Goal: Find specific page/section: Find specific page/section

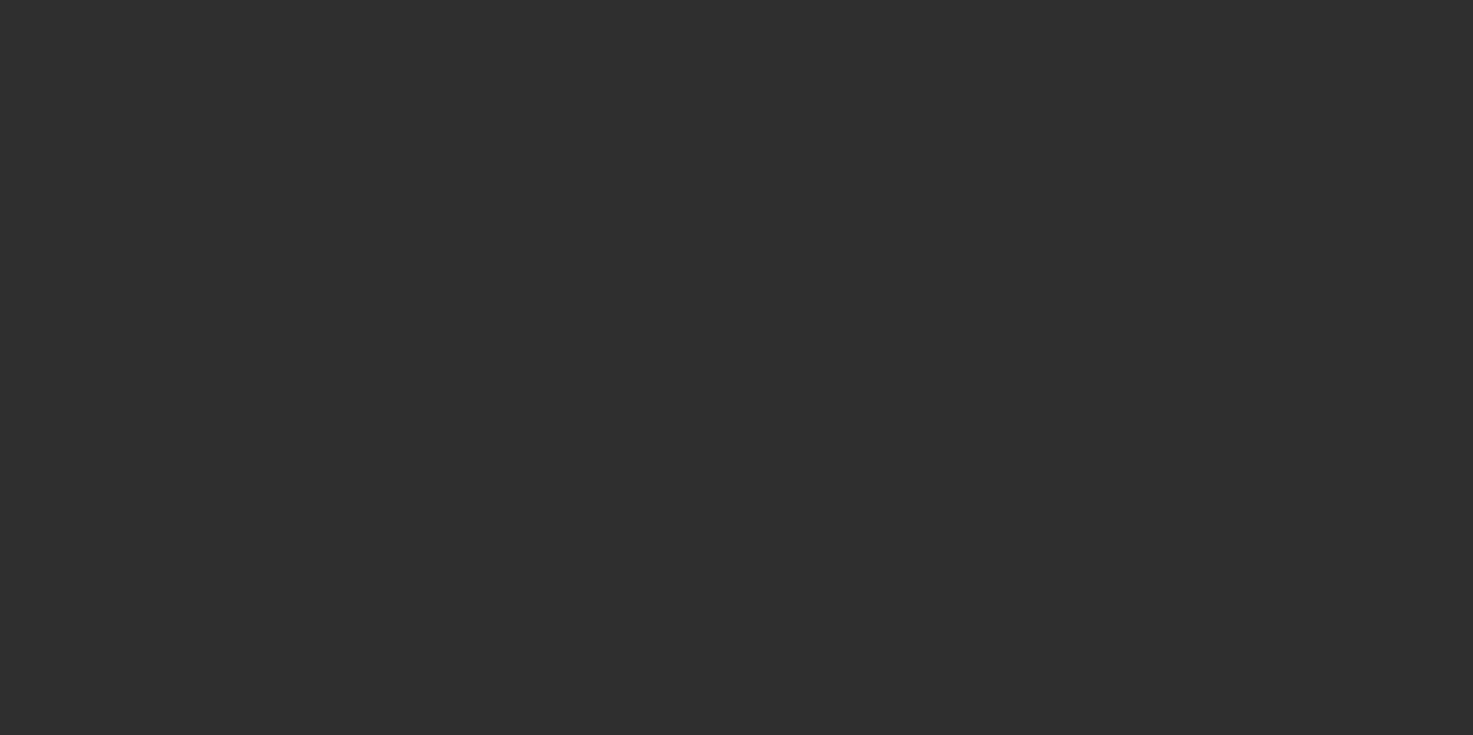
select select "10"
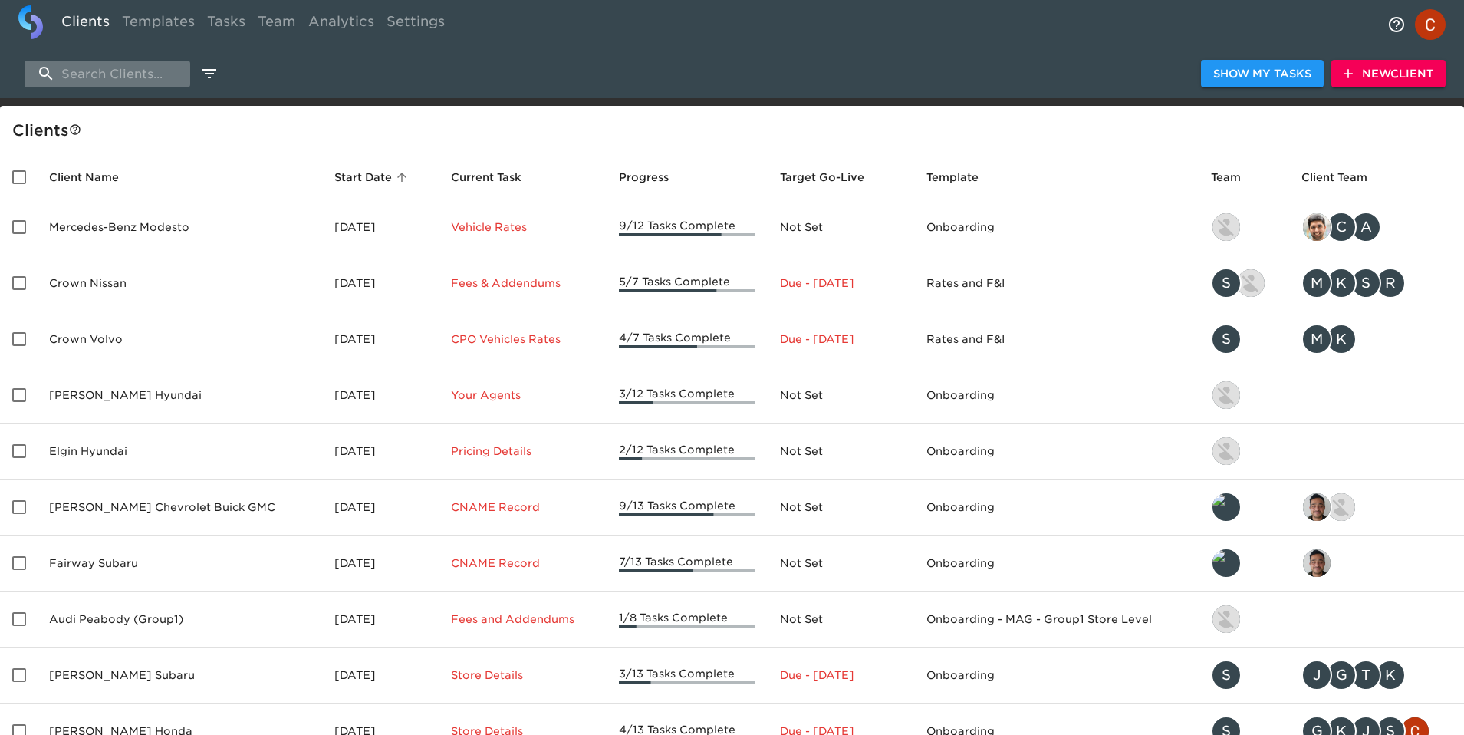
click at [82, 75] on input "search" at bounding box center [108, 74] width 166 height 27
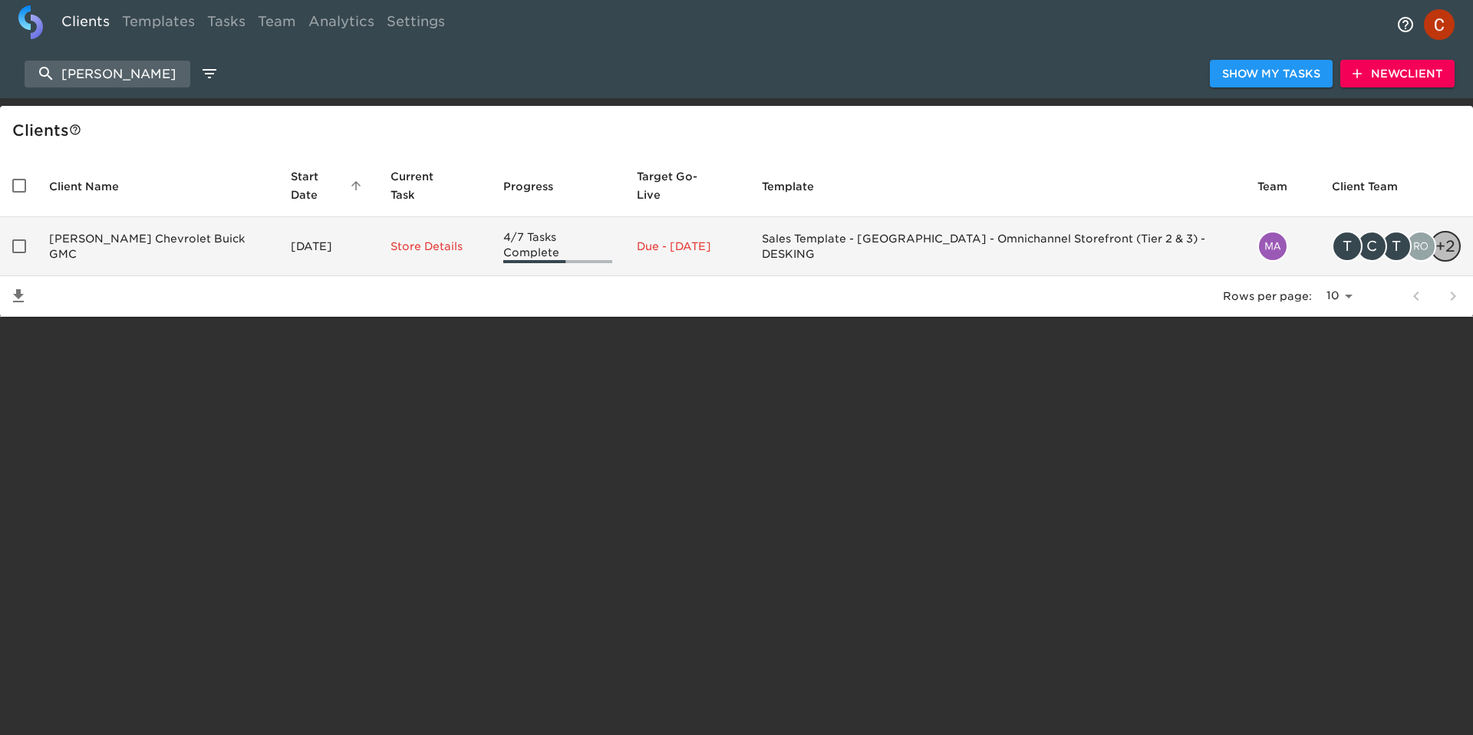
type input "[PERSON_NAME]"
click at [125, 217] on td "[PERSON_NAME] Chevrolet Buick GMC" at bounding box center [158, 246] width 242 height 59
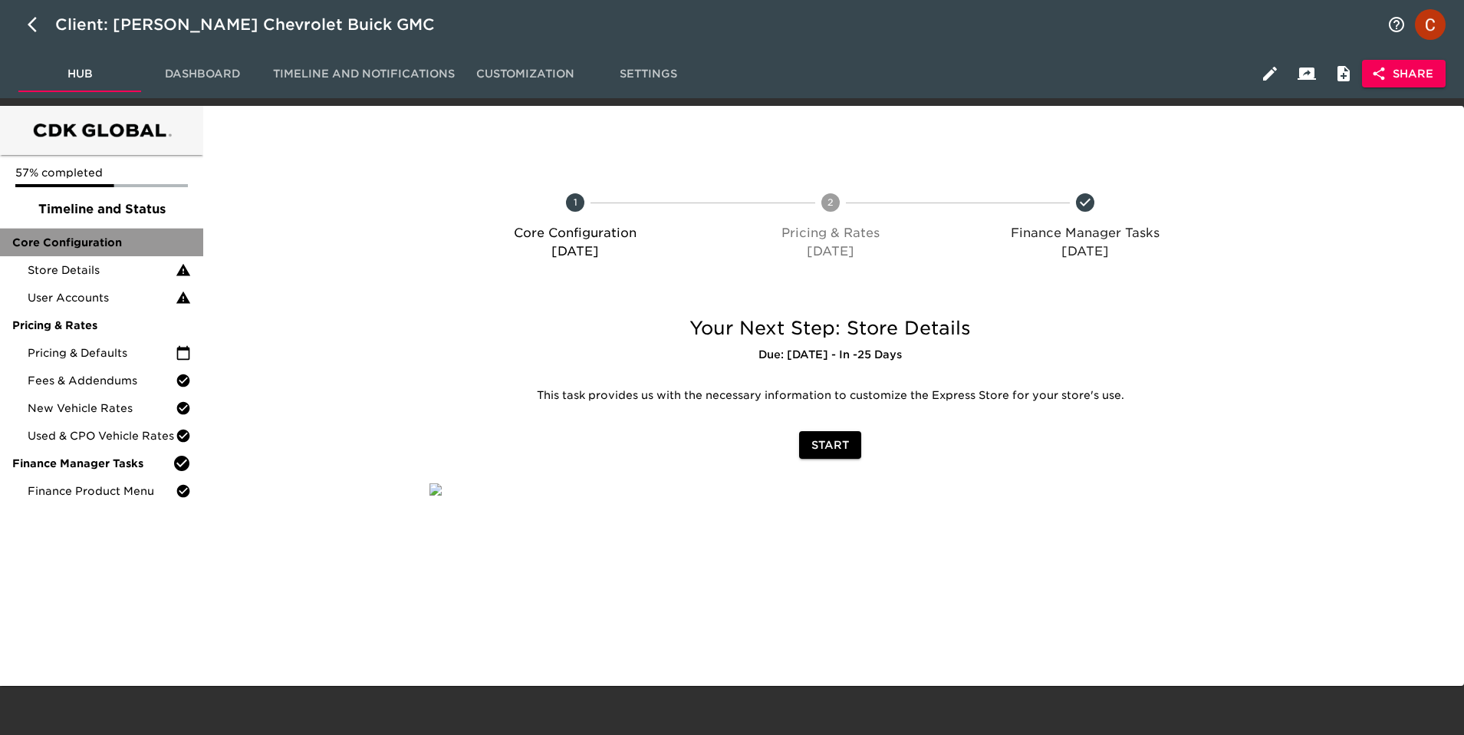
click at [71, 255] on div "Core Configuration" at bounding box center [101, 243] width 203 height 28
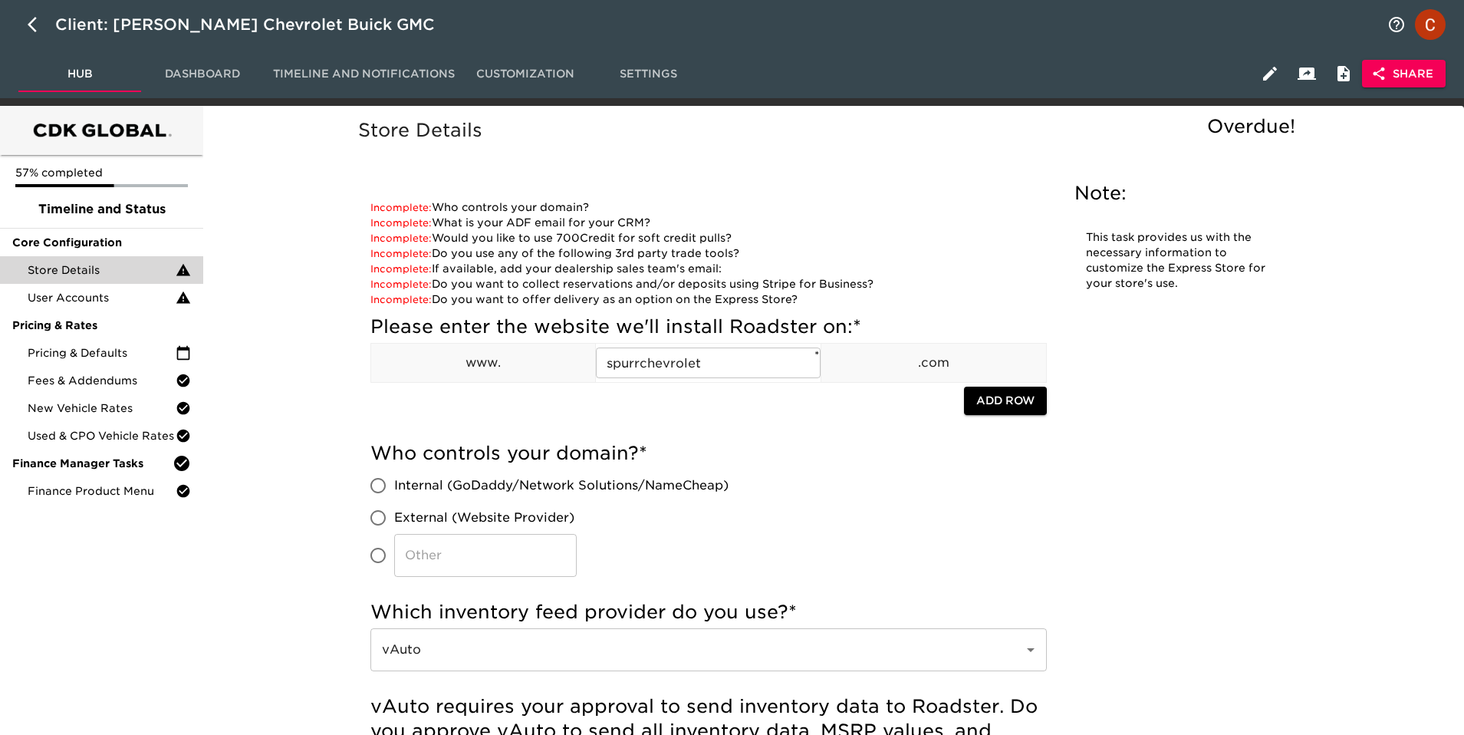
click at [67, 279] on div "Store Details" at bounding box center [101, 270] width 203 height 28
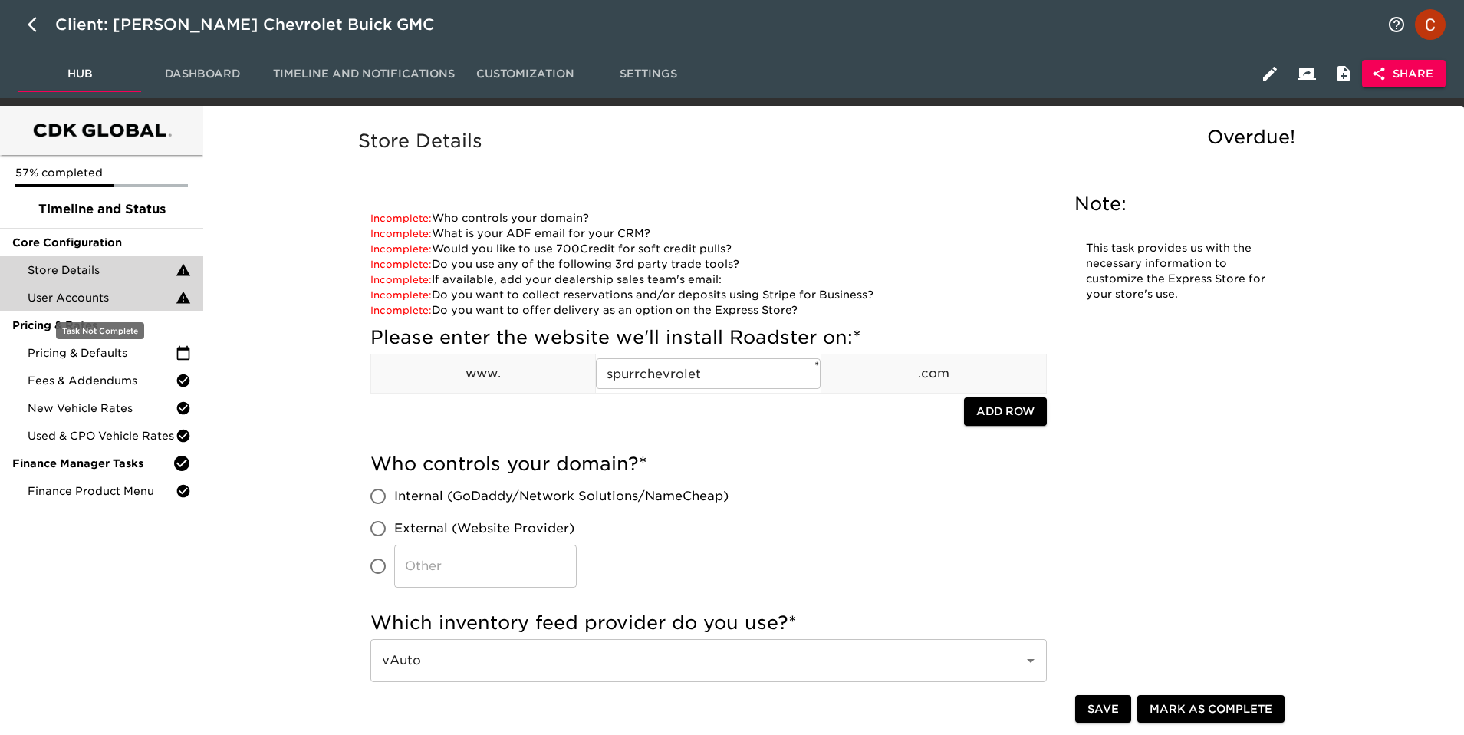
click at [77, 298] on span "User Accounts" at bounding box center [102, 297] width 148 height 15
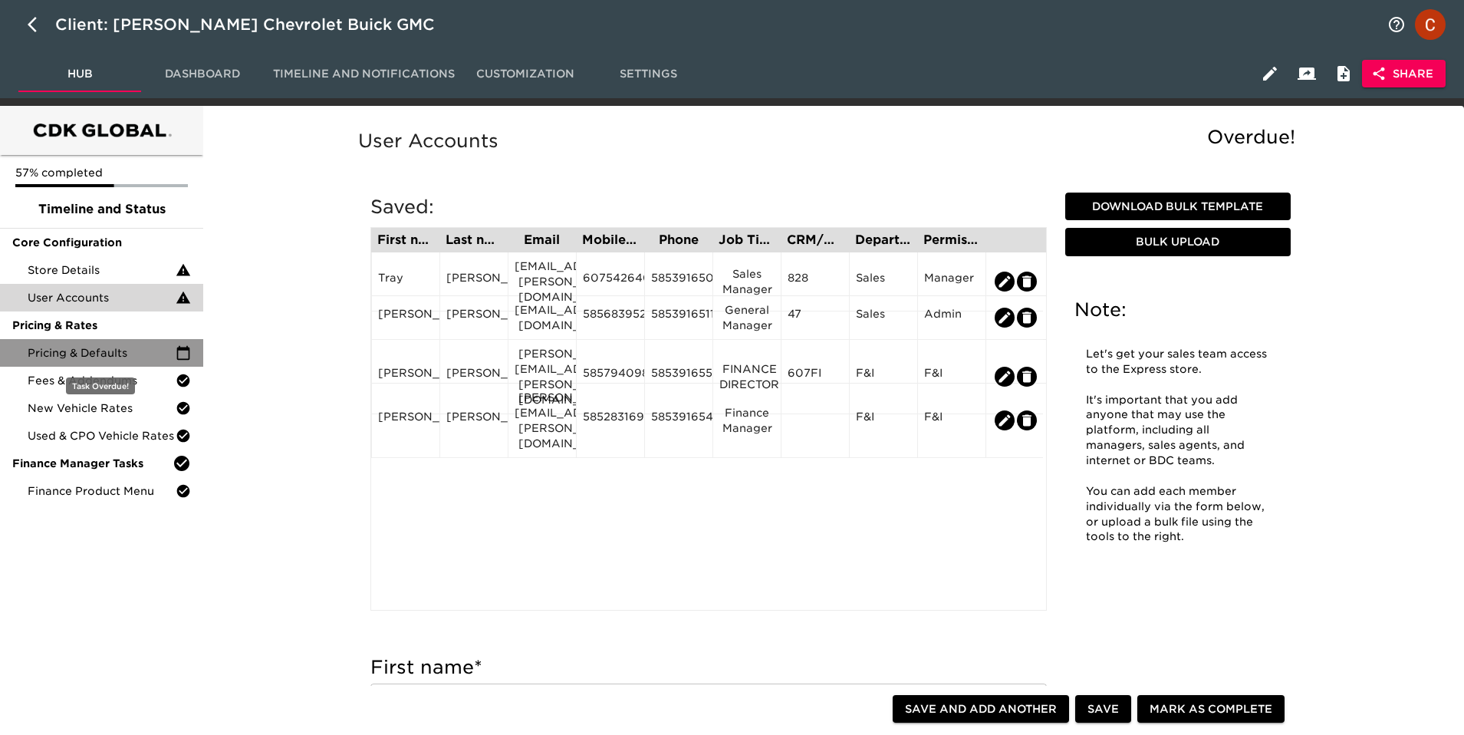
click at [71, 358] on span "Pricing & Defaults" at bounding box center [102, 352] width 148 height 15
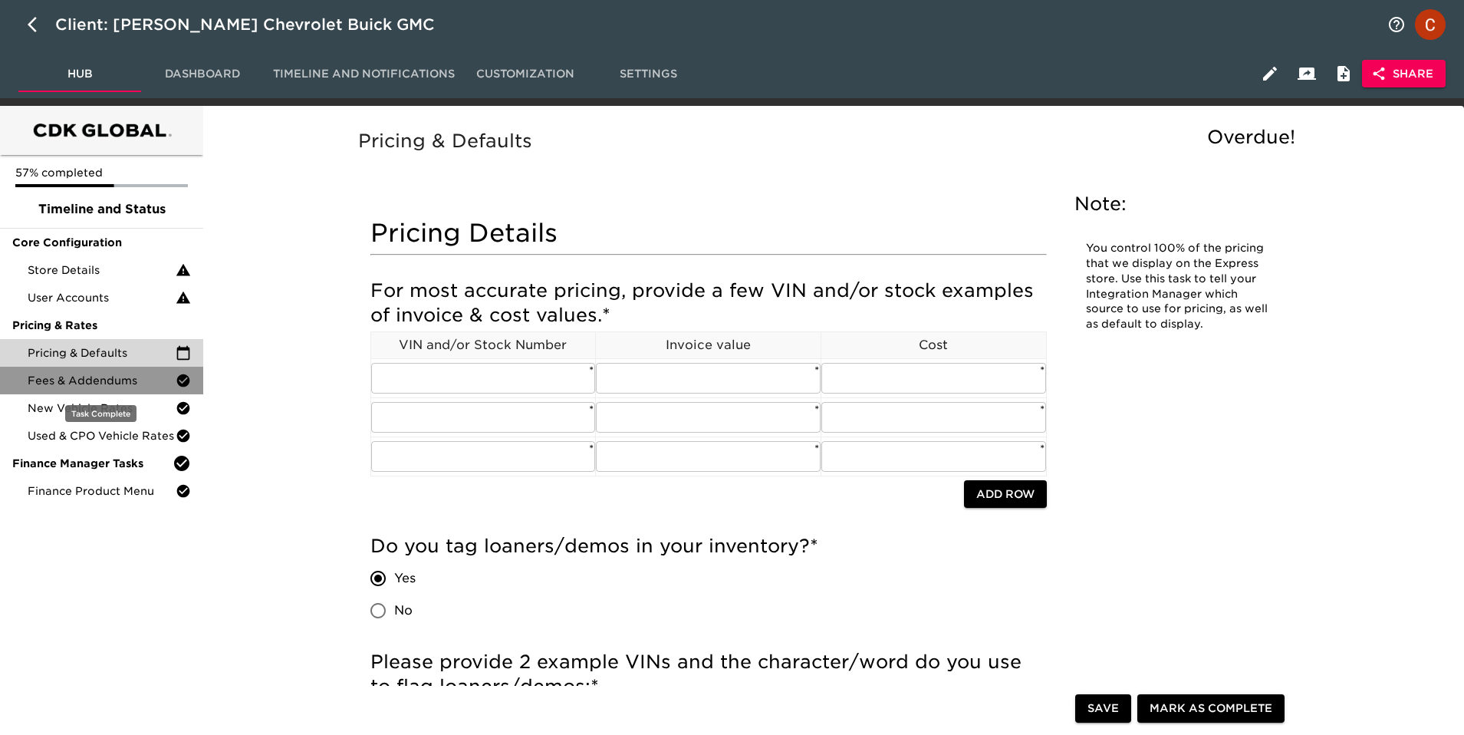
click at [46, 375] on span "Fees & Addendums" at bounding box center [102, 380] width 148 height 15
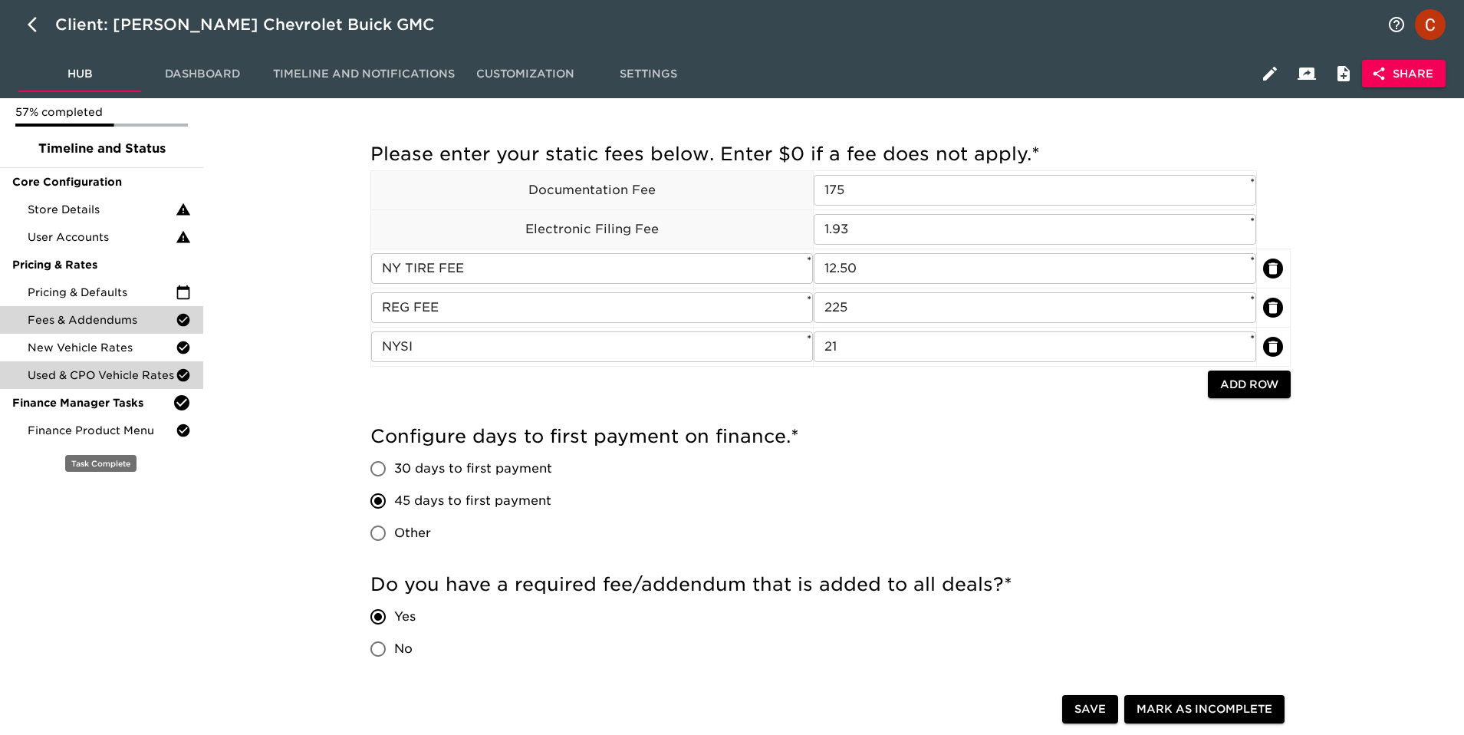
scroll to position [61, 0]
click at [87, 376] on span "Used & CPO Vehicle Rates" at bounding box center [102, 374] width 148 height 15
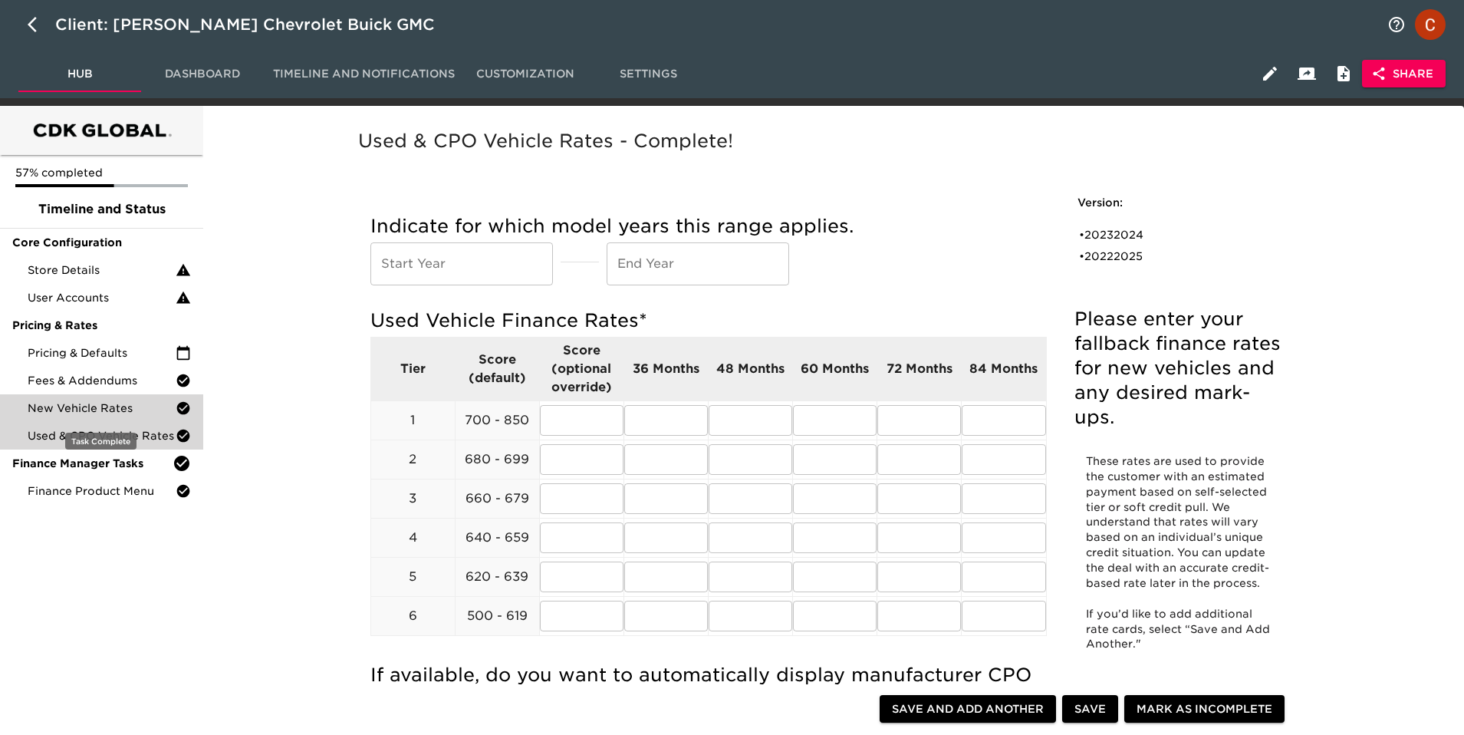
click at [47, 399] on div "New Vehicle Rates" at bounding box center [101, 408] width 203 height 28
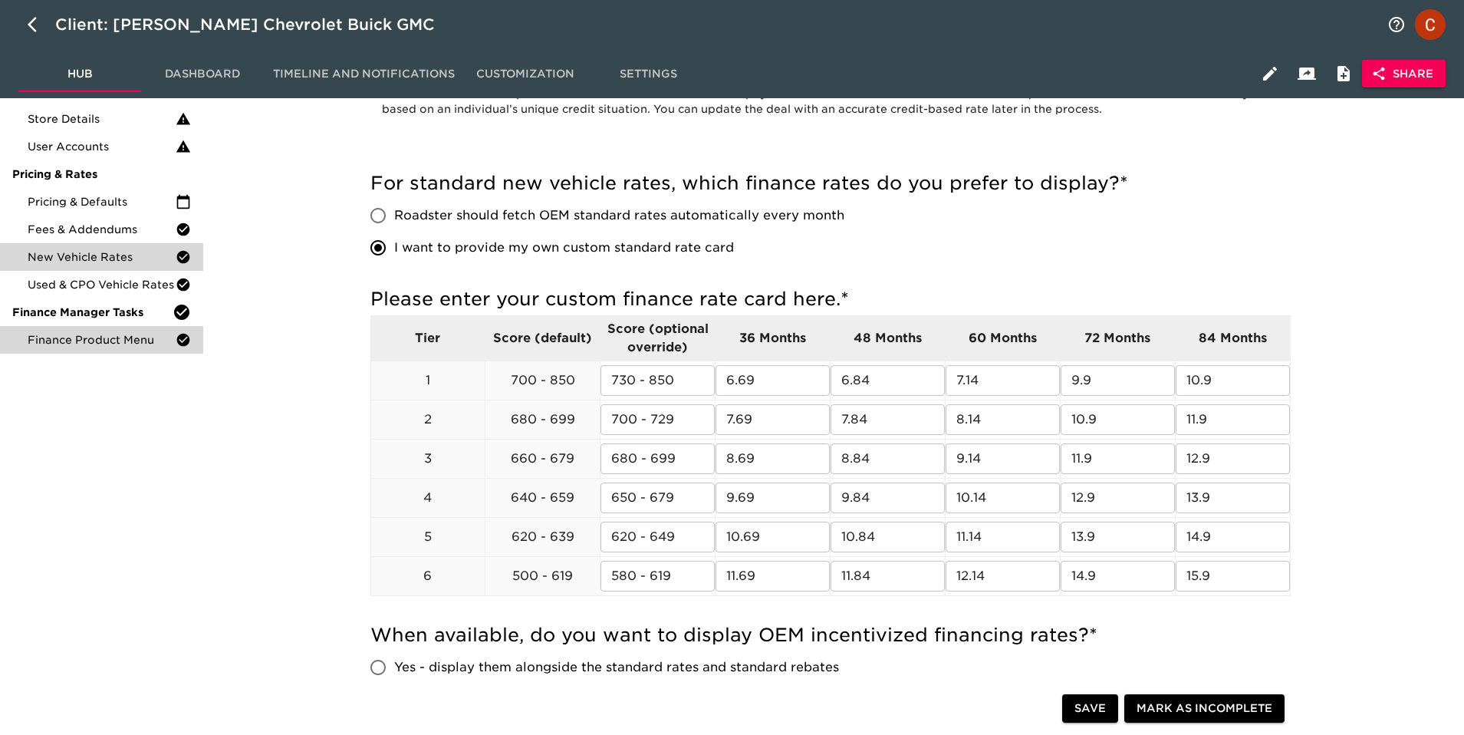
scroll to position [152, 0]
click at [46, 335] on span "Finance Product Menu" at bounding box center [102, 338] width 148 height 15
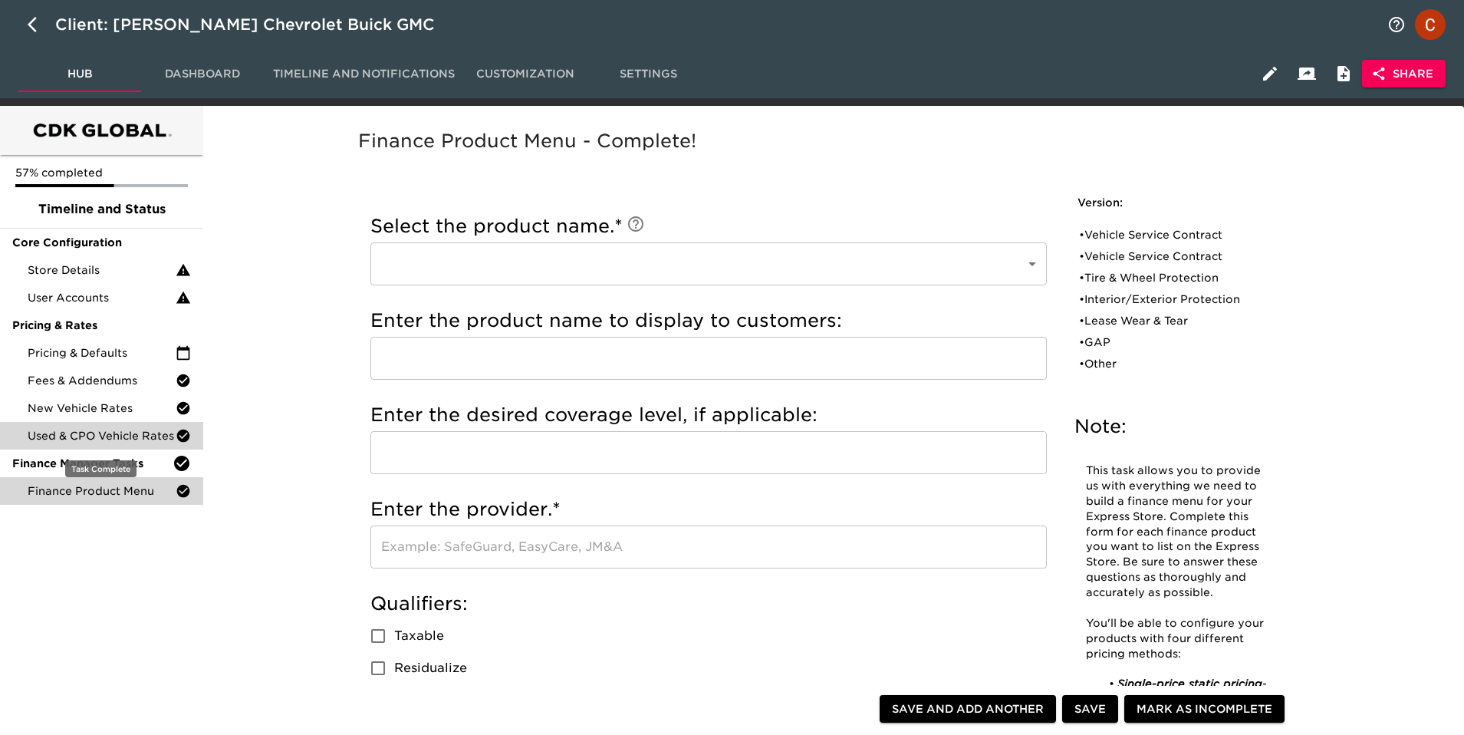
click at [51, 424] on div "Used & CPO Vehicle Rates" at bounding box center [101, 436] width 203 height 28
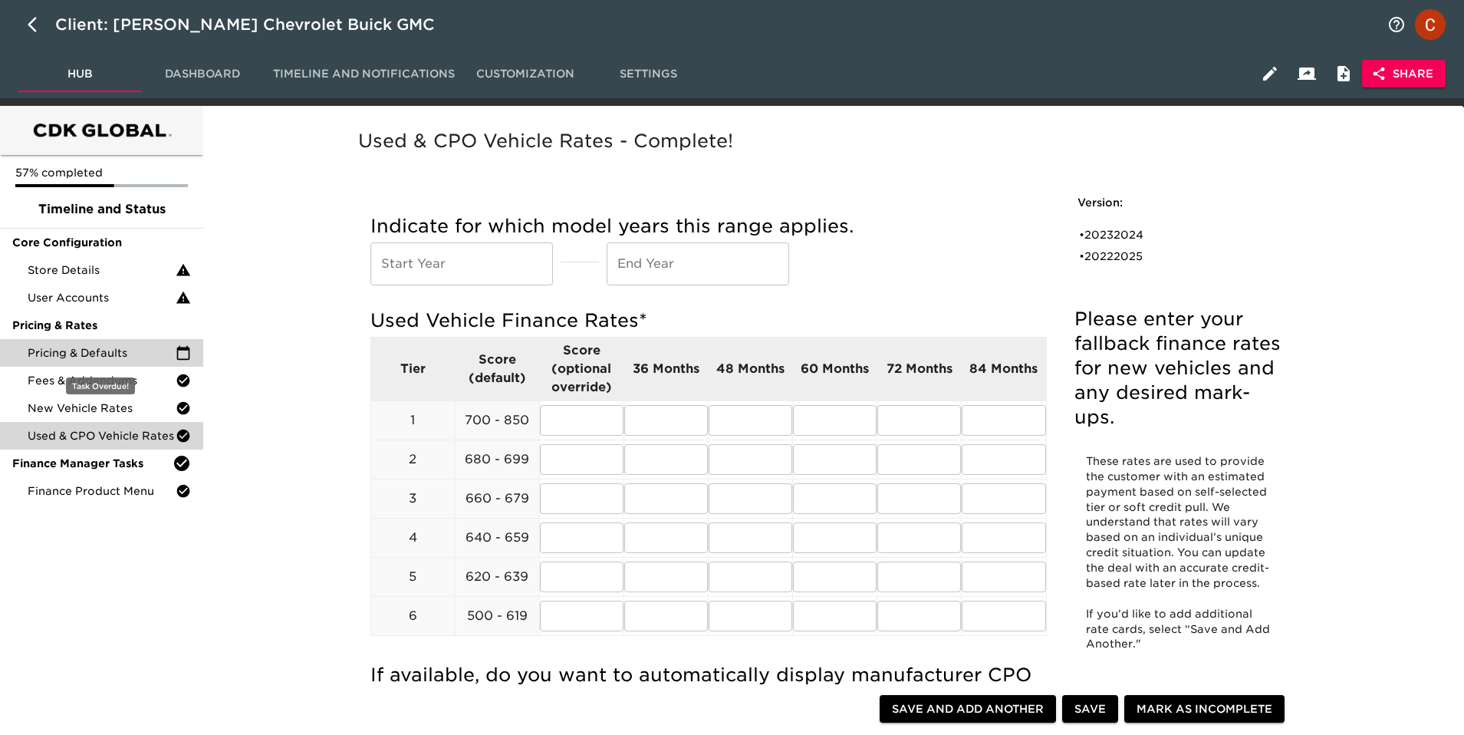
click at [61, 341] on div "Pricing & Defaults" at bounding box center [101, 353] width 203 height 28
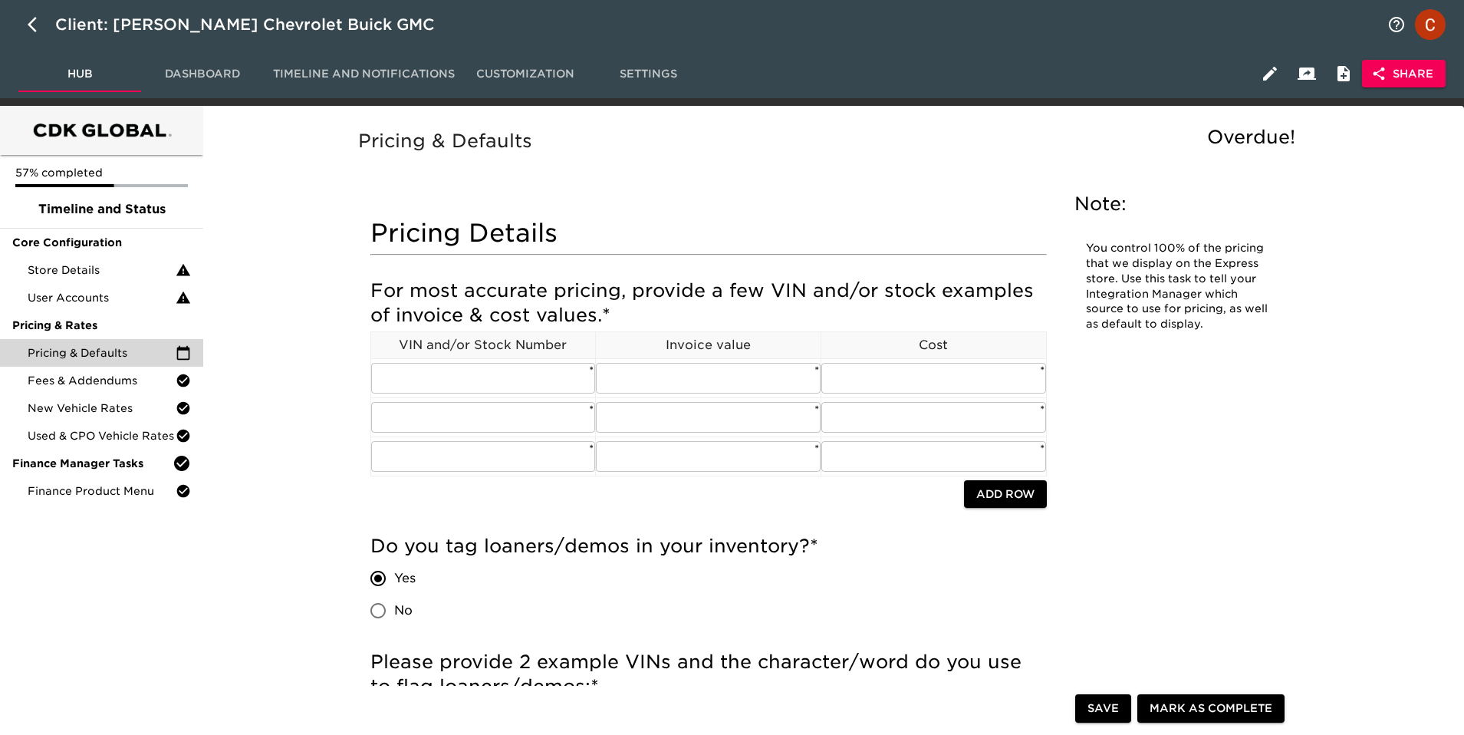
click at [199, 71] on span "Dashboard" at bounding box center [202, 73] width 104 height 19
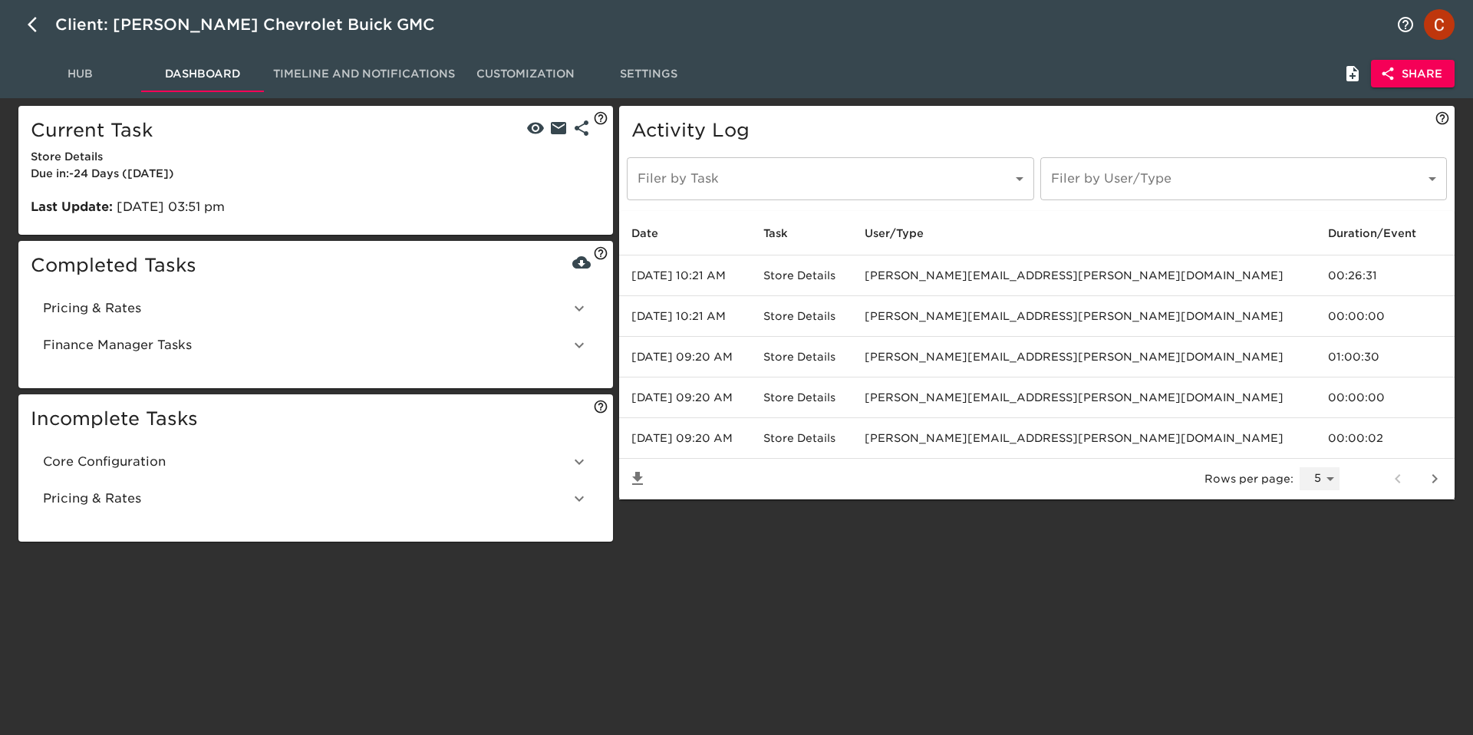
click at [1326, 483] on select "5 10 25 50 All" at bounding box center [1319, 478] width 40 height 23
select select "-1"
click at [1299, 467] on select "5 10 25 50 All" at bounding box center [1319, 478] width 40 height 23
